Goal: Go to known website: Access a specific website the user already knows

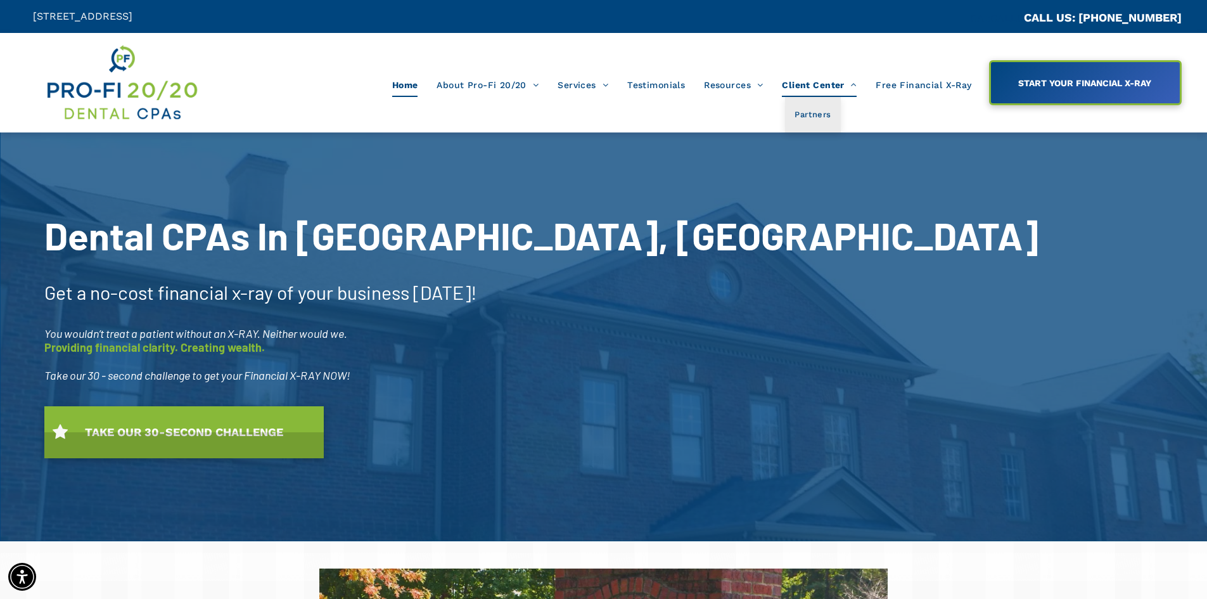
click at [820, 86] on span "Client Center" at bounding box center [819, 85] width 75 height 24
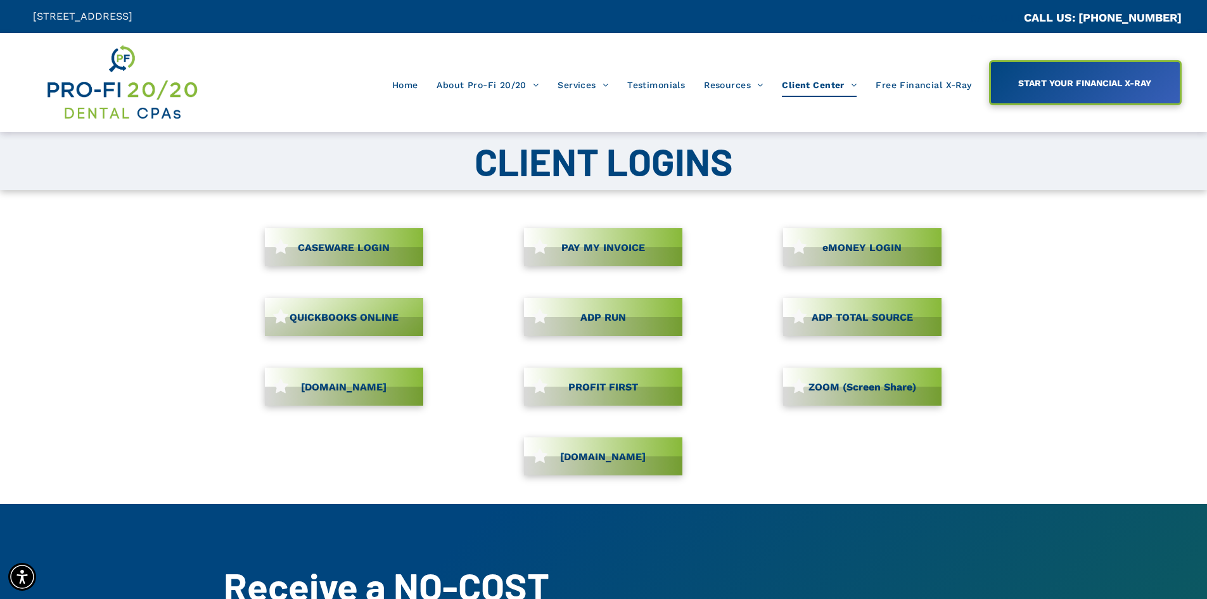
click at [322, 239] on span "CASEWARE LOGIN" at bounding box center [343, 247] width 101 height 25
